Goal: Task Accomplishment & Management: Use online tool/utility

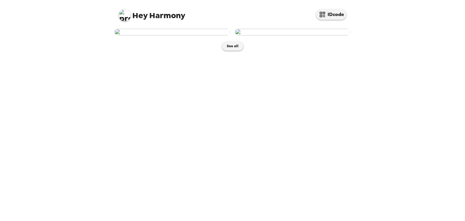
click at [194, 35] on img at bounding box center [172, 32] width 116 height 7
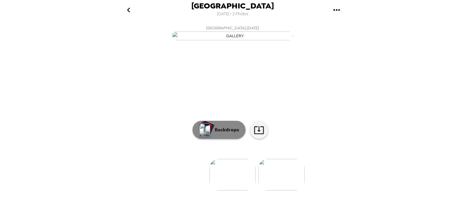
click at [224, 139] on button "Backdrops" at bounding box center [218, 130] width 53 height 18
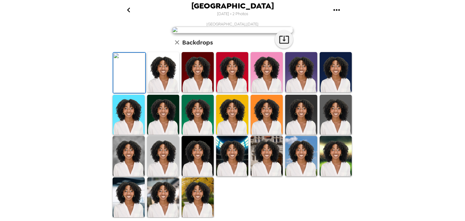
scroll to position [143, 0]
click at [254, 124] on img at bounding box center [267, 115] width 32 height 40
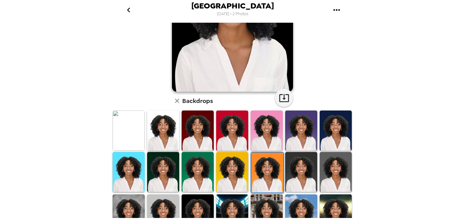
scroll to position [89, 0]
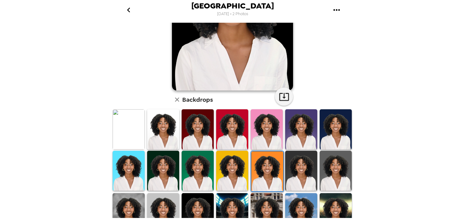
click at [129, 125] on img at bounding box center [129, 129] width 32 height 40
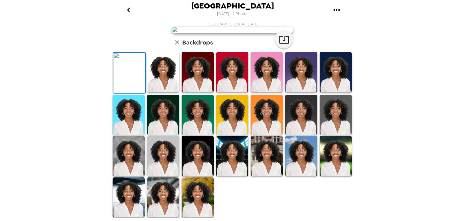
scroll to position [113, 0]
click at [266, 92] on img at bounding box center [267, 72] width 32 height 40
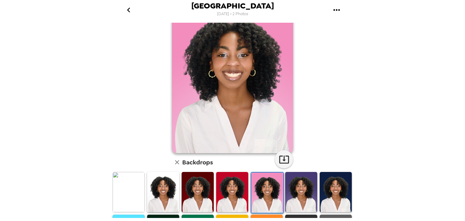
scroll to position [27, 0]
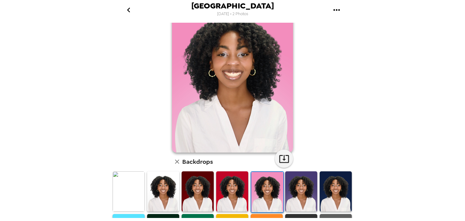
click at [325, 189] on img at bounding box center [336, 191] width 32 height 40
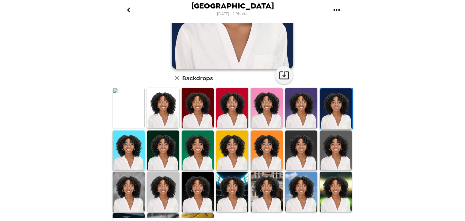
scroll to position [125, 0]
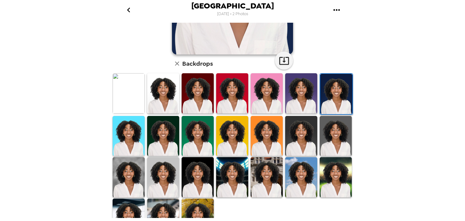
click at [166, 130] on img at bounding box center [163, 136] width 32 height 40
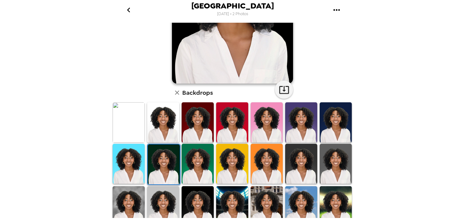
scroll to position [96, 0]
click at [225, 165] on img at bounding box center [232, 164] width 32 height 40
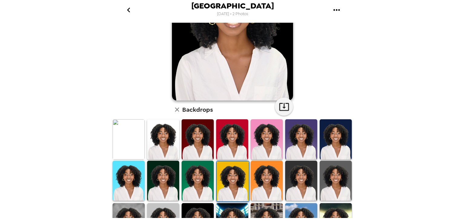
scroll to position [80, 0]
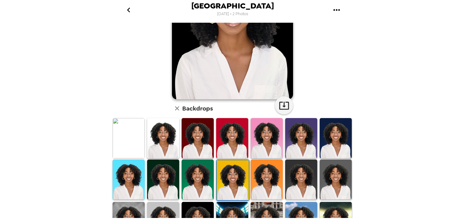
click at [200, 172] on img at bounding box center [198, 179] width 32 height 40
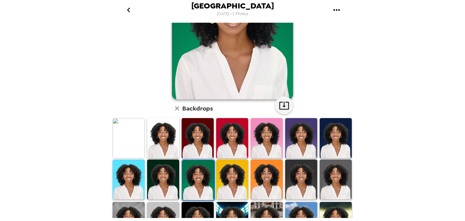
scroll to position [84, 0]
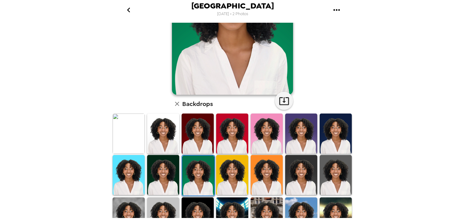
click at [216, 172] on img at bounding box center [232, 175] width 32 height 40
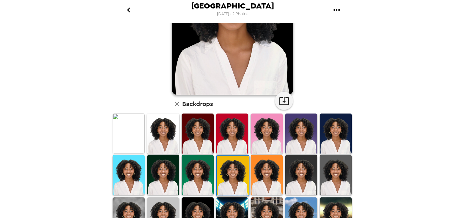
click at [156, 168] on img at bounding box center [163, 175] width 32 height 40
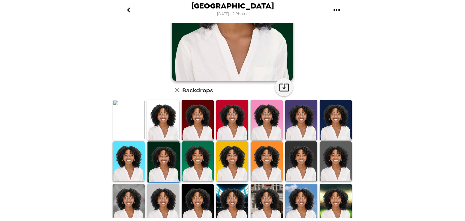
scroll to position [99, 0]
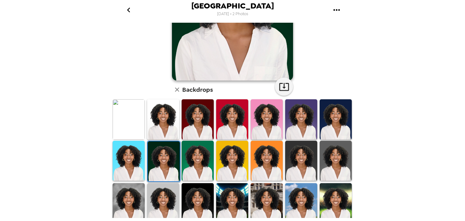
click at [265, 197] on img at bounding box center [267, 203] width 32 height 40
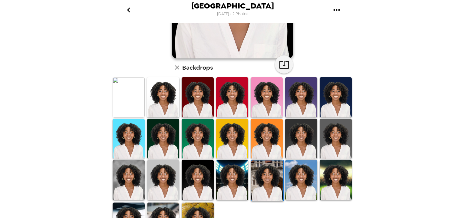
scroll to position [122, 0]
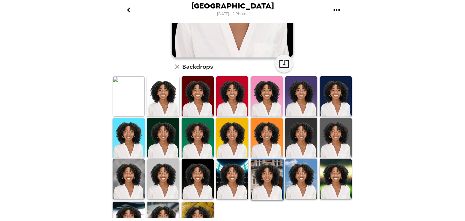
click at [231, 132] on img at bounding box center [232, 138] width 32 height 40
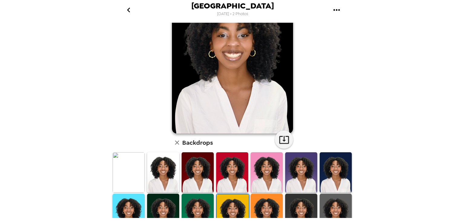
scroll to position [44, 0]
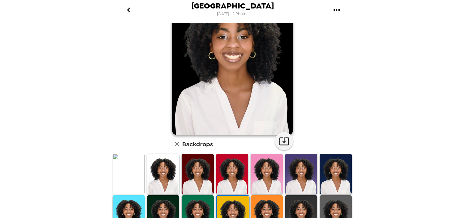
click at [241, 161] on img at bounding box center [232, 174] width 32 height 40
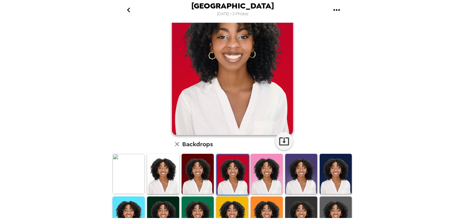
scroll to position [143, 0]
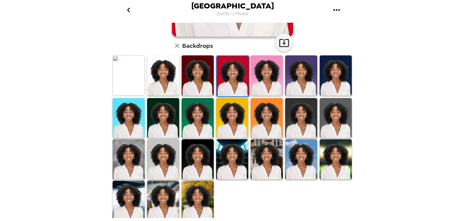
click at [228, 162] on img at bounding box center [232, 159] width 32 height 40
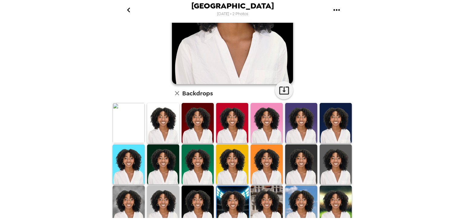
scroll to position [93, 0]
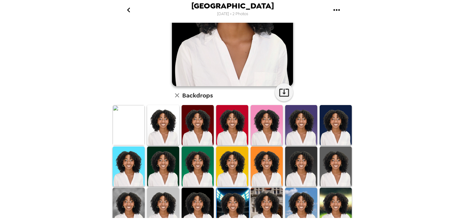
click at [311, 201] on img at bounding box center [301, 208] width 32 height 40
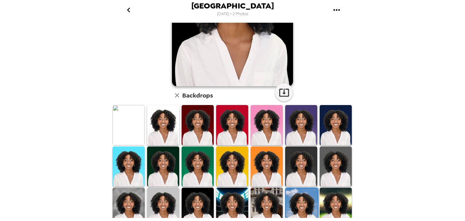
click at [326, 201] on img at bounding box center [336, 208] width 32 height 40
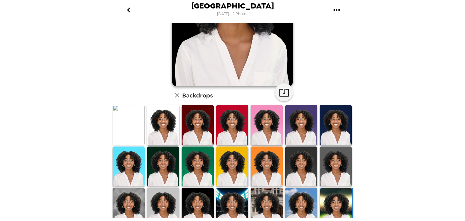
click at [334, 169] on img at bounding box center [336, 166] width 32 height 40
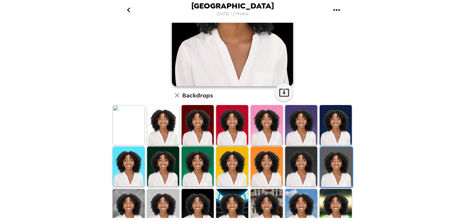
click at [303, 171] on img at bounding box center [301, 166] width 32 height 40
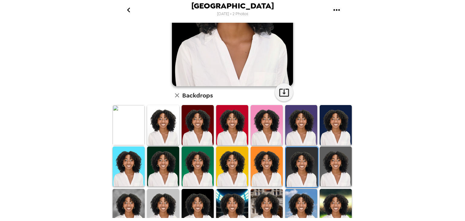
click at [321, 134] on img at bounding box center [336, 125] width 32 height 40
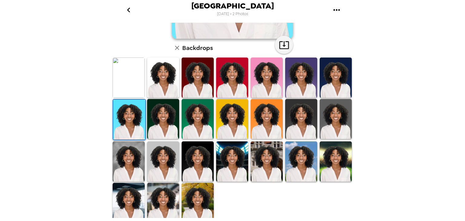
scroll to position [143, 0]
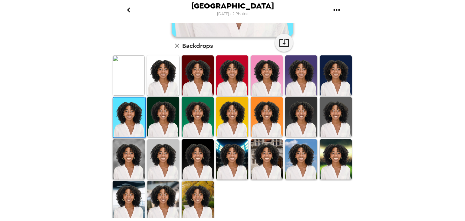
click at [298, 113] on img at bounding box center [301, 117] width 32 height 40
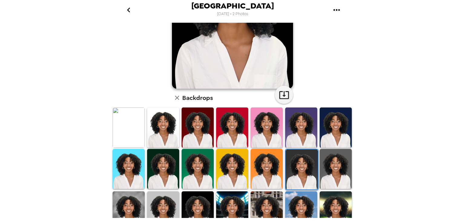
scroll to position [89, 0]
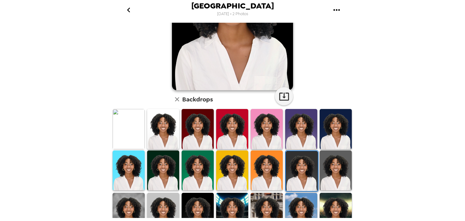
click at [263, 139] on img at bounding box center [267, 129] width 32 height 40
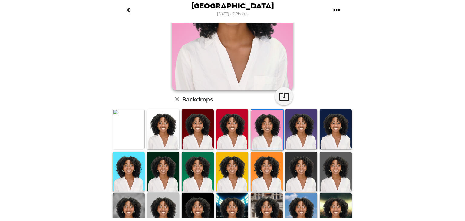
scroll to position [68, 0]
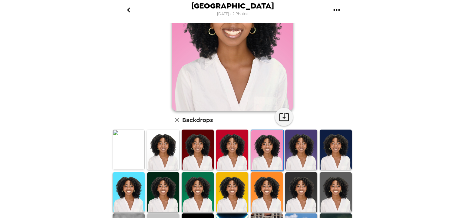
click at [230, 158] on img at bounding box center [232, 150] width 32 height 40
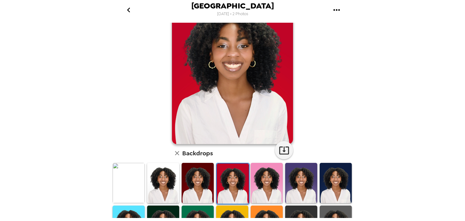
scroll to position [40, 0]
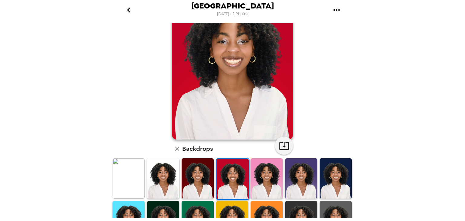
click at [205, 175] on img at bounding box center [198, 178] width 32 height 40
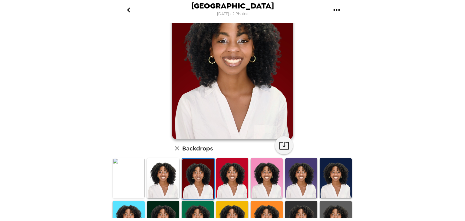
scroll to position [41, 0]
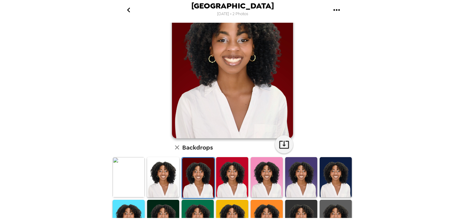
click at [123, 197] on div at bounding box center [128, 177] width 34 height 42
click at [128, 189] on img at bounding box center [129, 177] width 32 height 40
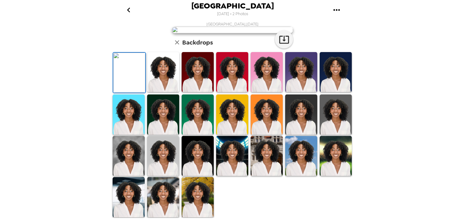
scroll to position [105, 0]
click at [328, 92] on img at bounding box center [336, 72] width 32 height 40
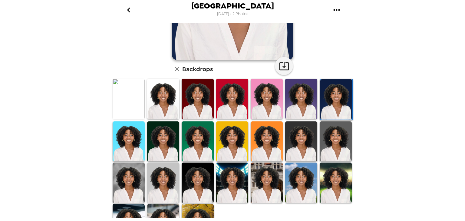
scroll to position [120, 0]
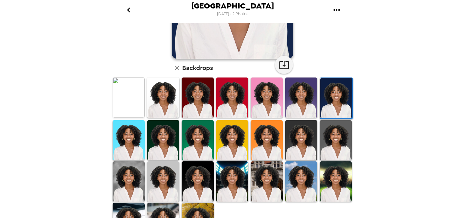
click at [294, 172] on img at bounding box center [301, 181] width 32 height 40
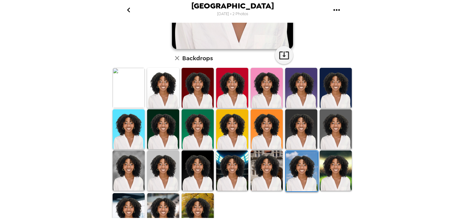
scroll to position [143, 0]
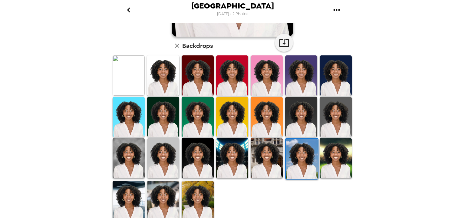
click at [256, 154] on img at bounding box center [267, 158] width 32 height 40
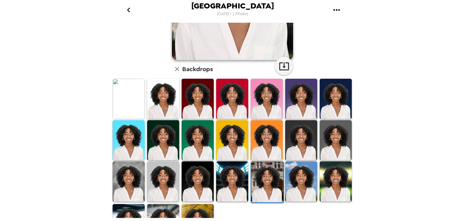
scroll to position [121, 0]
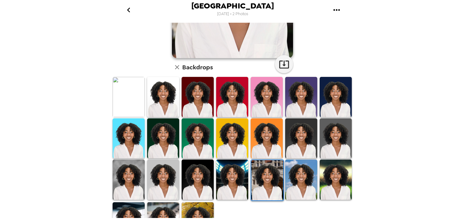
click at [236, 185] on img at bounding box center [232, 179] width 32 height 40
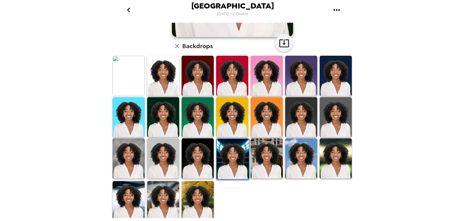
scroll to position [143, 0]
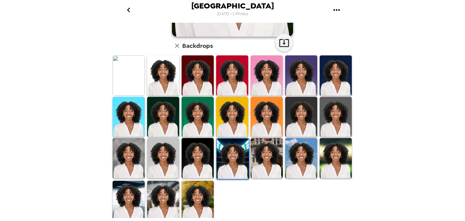
click at [226, 114] on img at bounding box center [232, 117] width 32 height 40
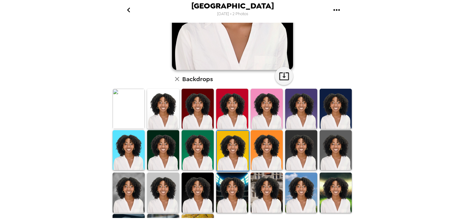
scroll to position [108, 0]
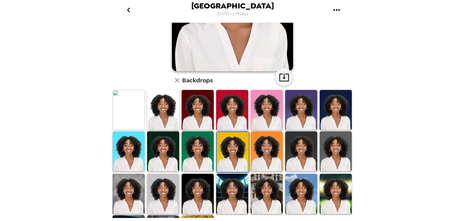
click at [254, 147] on img at bounding box center [267, 151] width 32 height 40
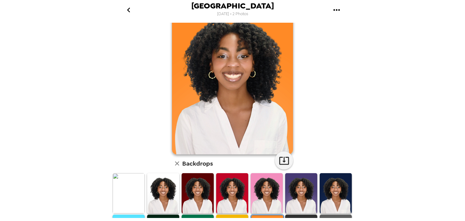
scroll to position [143, 0]
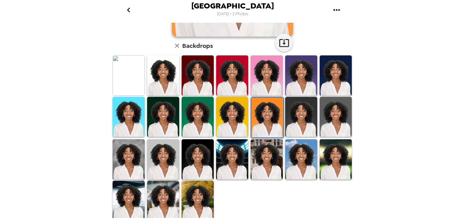
click at [287, 150] on img at bounding box center [301, 159] width 32 height 40
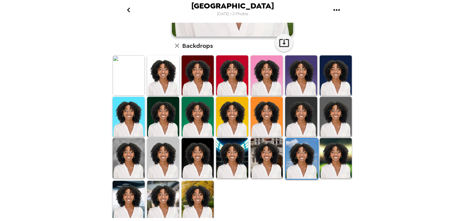
scroll to position [142, 0]
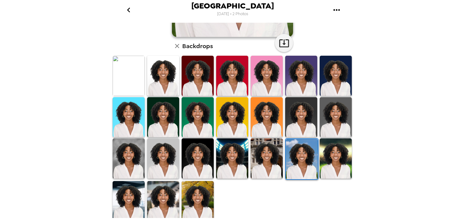
click at [321, 154] on img at bounding box center [336, 158] width 32 height 40
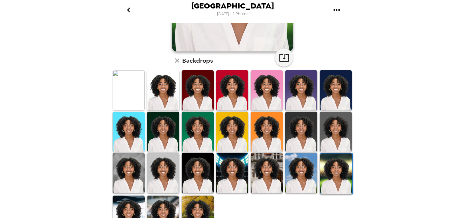
scroll to position [0, 0]
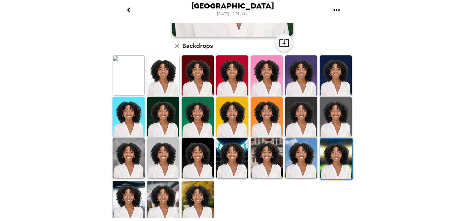
click at [116, 72] on img at bounding box center [129, 75] width 32 height 40
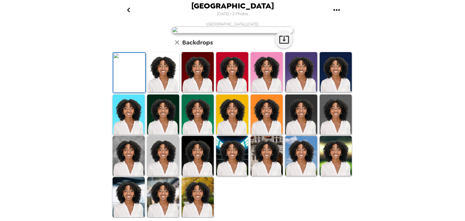
scroll to position [143, 0]
click at [326, 73] on img at bounding box center [336, 72] width 32 height 40
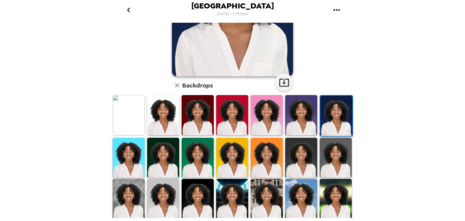
scroll to position [143, 0]
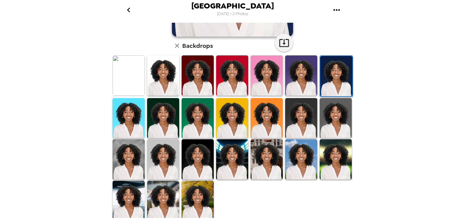
click at [287, 148] on img at bounding box center [301, 159] width 32 height 40
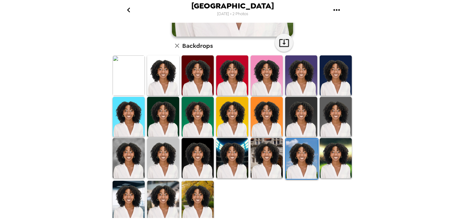
click at [131, 161] on img at bounding box center [129, 158] width 32 height 40
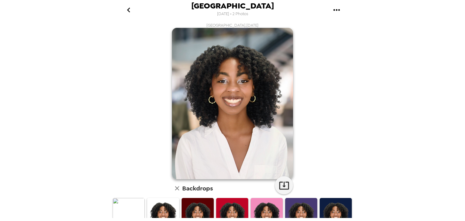
scroll to position [143, 0]
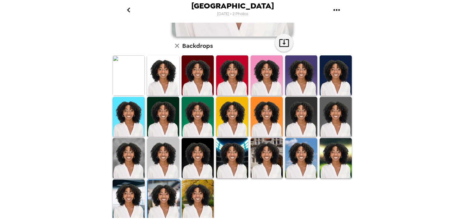
click at [285, 152] on img at bounding box center [301, 158] width 32 height 40
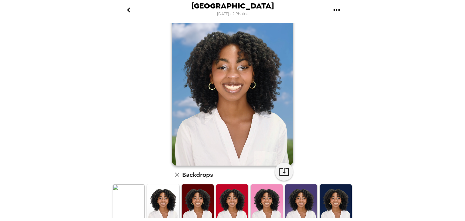
scroll to position [0, 0]
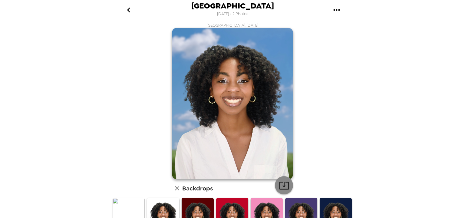
click at [279, 185] on icon "button" at bounding box center [284, 185] width 11 height 11
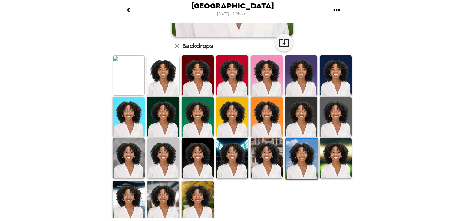
click at [169, 109] on img at bounding box center [163, 117] width 32 height 40
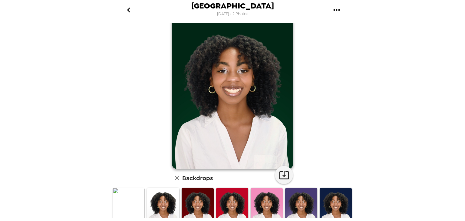
scroll to position [11, 0]
click at [285, 173] on icon "button" at bounding box center [284, 174] width 11 height 11
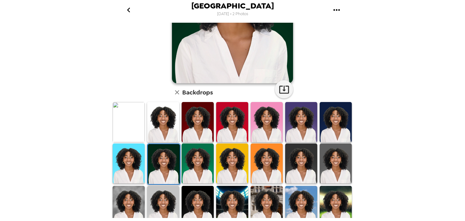
scroll to position [87, 0]
